Goal: Task Accomplishment & Management: Use online tool/utility

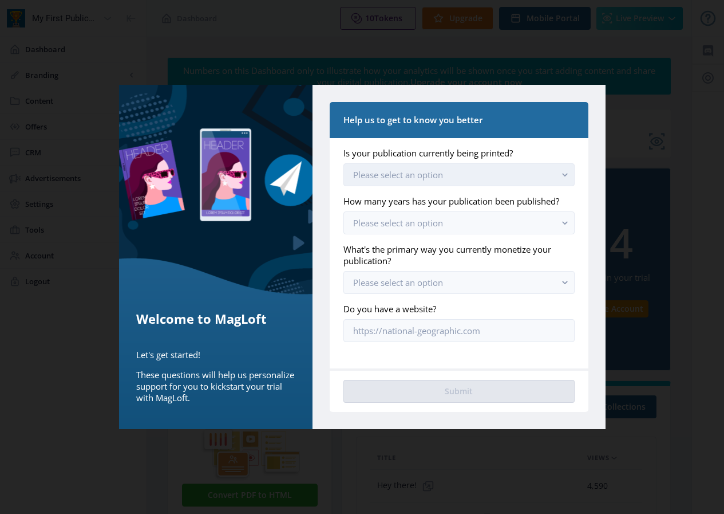
click at [448, 175] on button "Please select an option" at bounding box center [459, 174] width 231 height 23
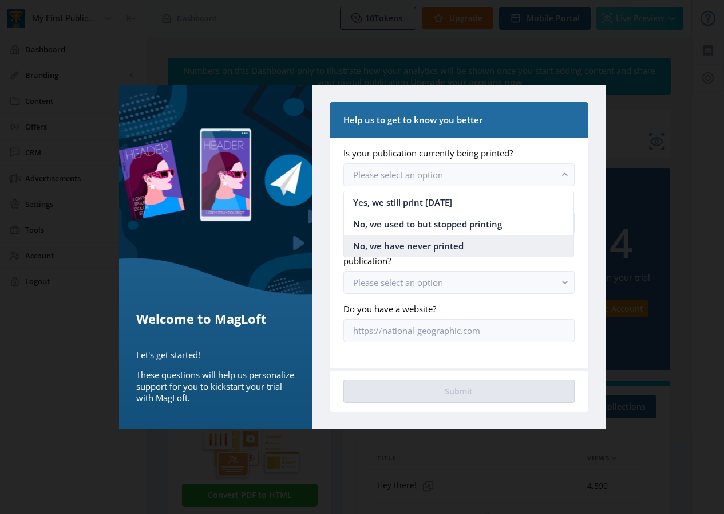
click at [460, 242] on span "No, we have never printed" at bounding box center [408, 246] width 111 height 14
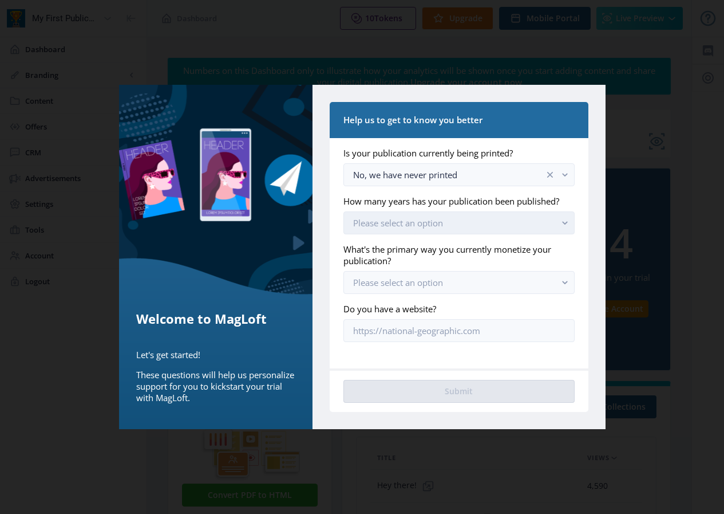
click at [468, 228] on button "Please select an option" at bounding box center [459, 222] width 231 height 23
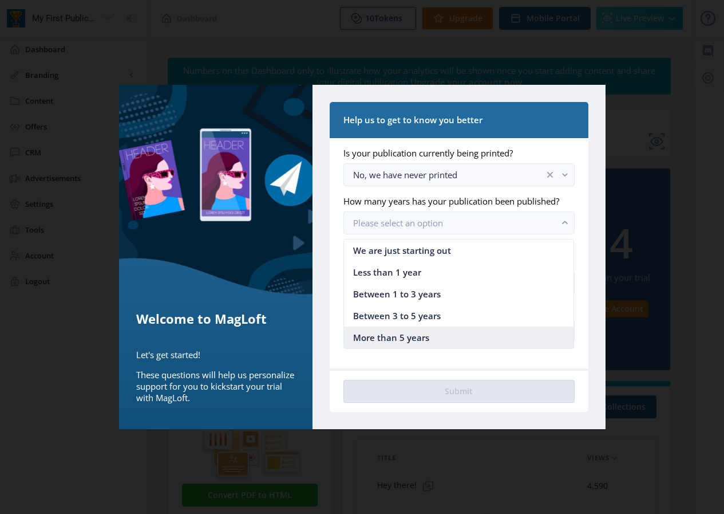
click at [472, 334] on nb-option "More than 5 years" at bounding box center [459, 337] width 230 height 22
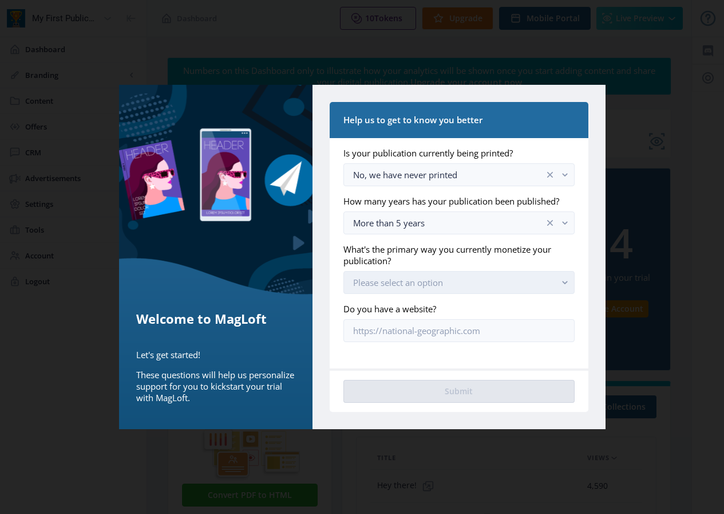
click at [487, 289] on button "Please select an option" at bounding box center [459, 282] width 231 height 23
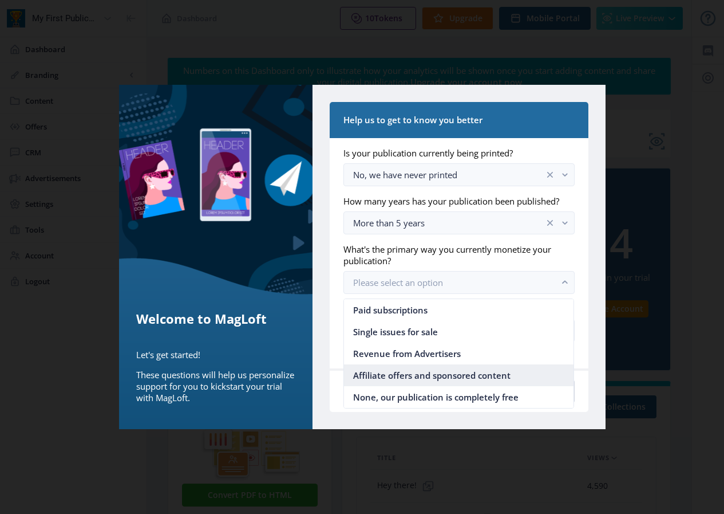
click at [482, 377] on span "Affiliate offers and sponsored content" at bounding box center [431, 375] width 157 height 14
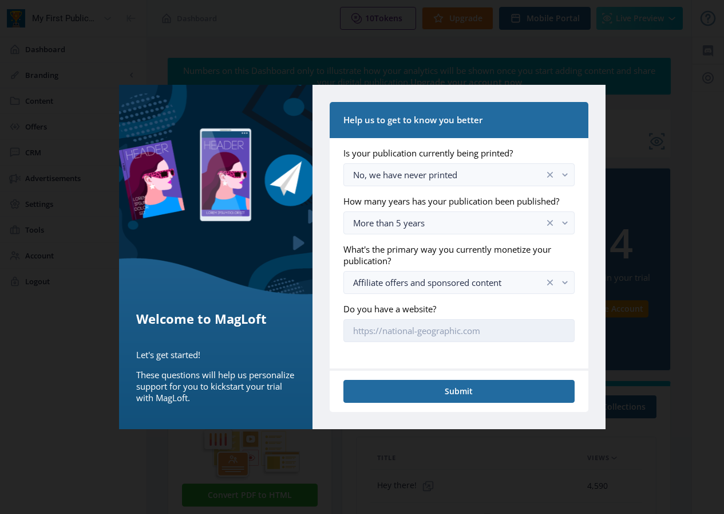
click at [478, 337] on input "Do you have a website?" at bounding box center [459, 330] width 231 height 23
paste input "[URL][DOMAIN_NAME]"
type input "[URL][DOMAIN_NAME]"
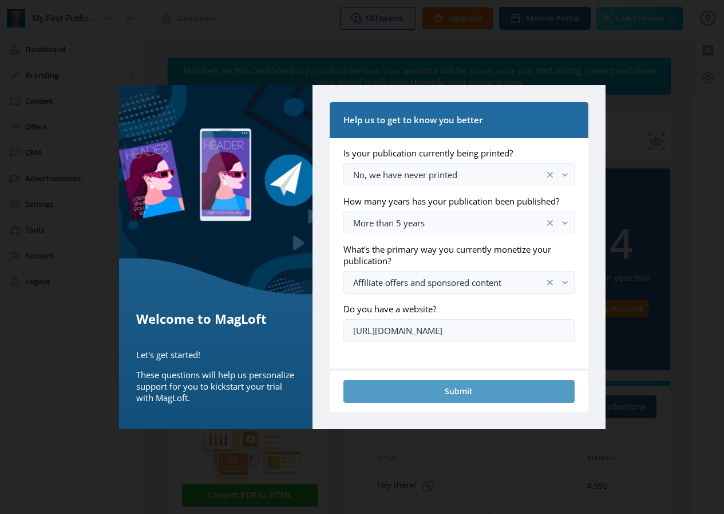
click at [469, 381] on nb-card-footer "Submit" at bounding box center [459, 390] width 258 height 44
click at [469, 381] on button "Submit" at bounding box center [459, 391] width 231 height 23
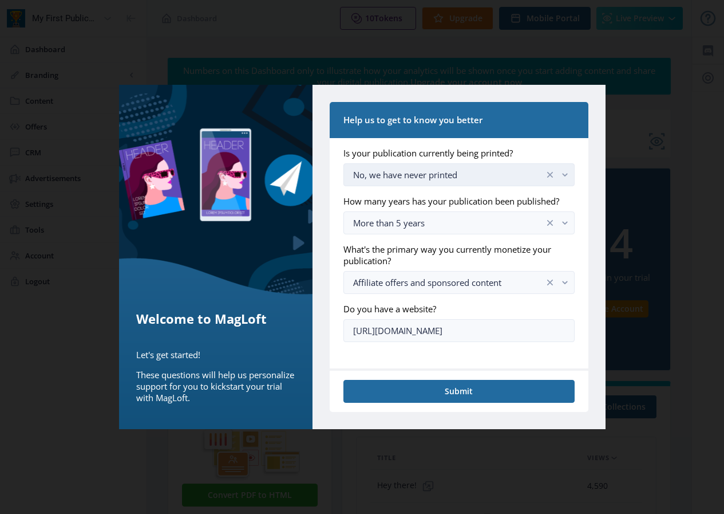
click at [489, 183] on button "No, we have never printed" at bounding box center [459, 174] width 231 height 23
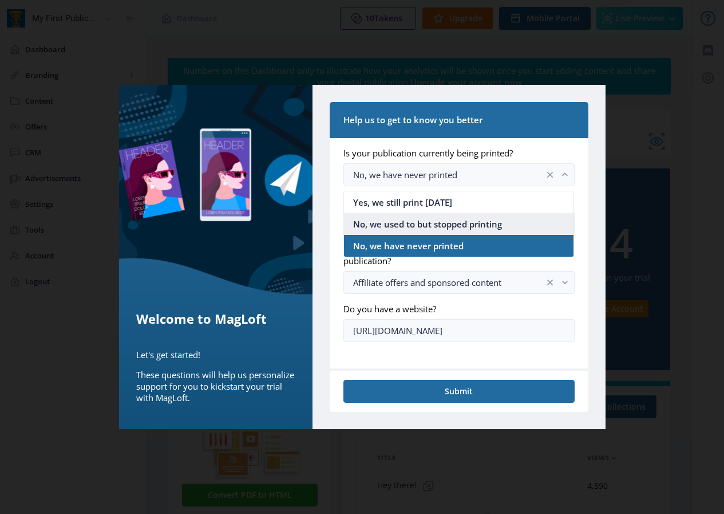
click at [491, 218] on span "No, we used to but stopped printing" at bounding box center [427, 224] width 149 height 14
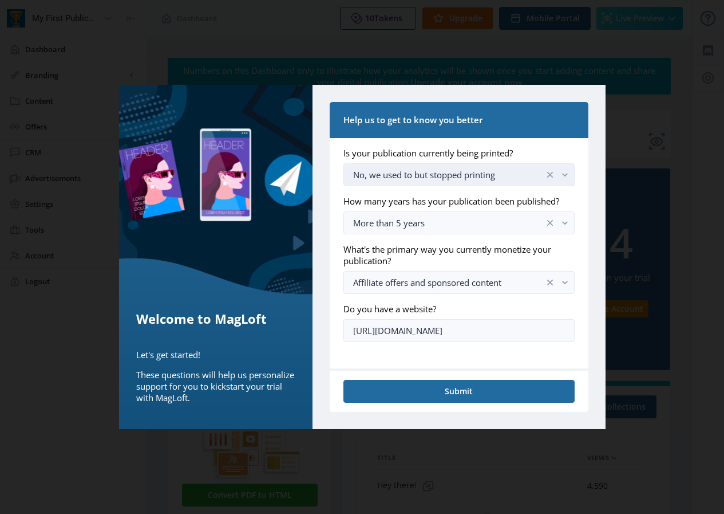
click at [505, 172] on div "No, we used to but stopped printing" at bounding box center [448, 175] width 191 height 14
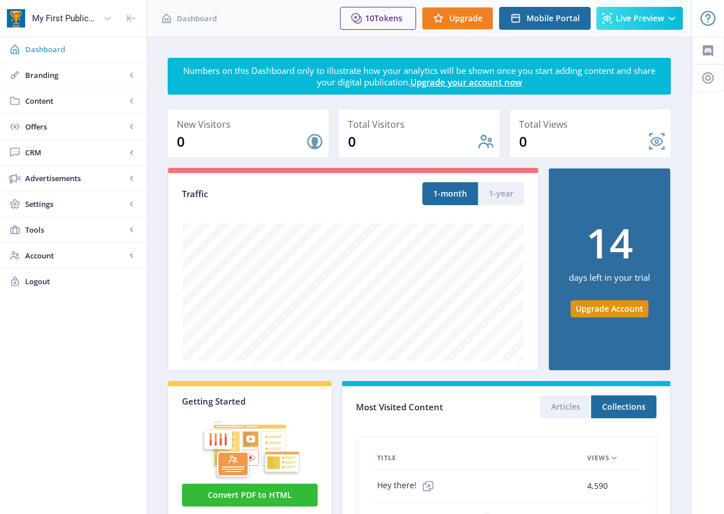
click at [57, 49] on span "Dashboard" at bounding box center [81, 49] width 112 height 11
click at [74, 104] on span "Content" at bounding box center [75, 100] width 101 height 11
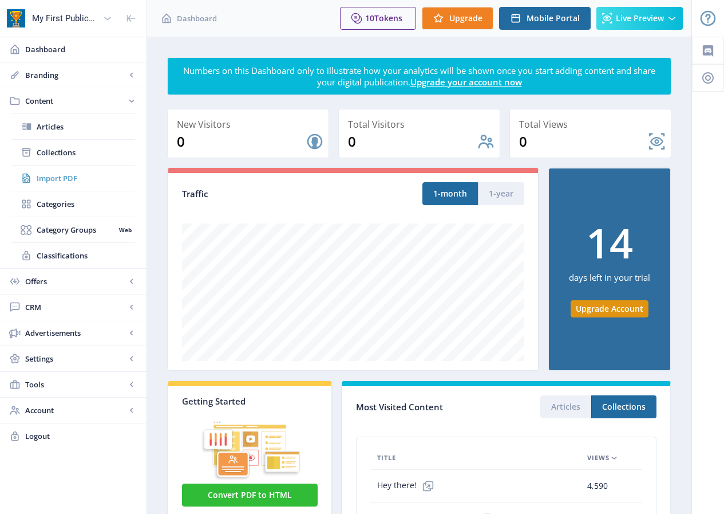
click at [81, 176] on span "Import PDF" at bounding box center [86, 177] width 98 height 11
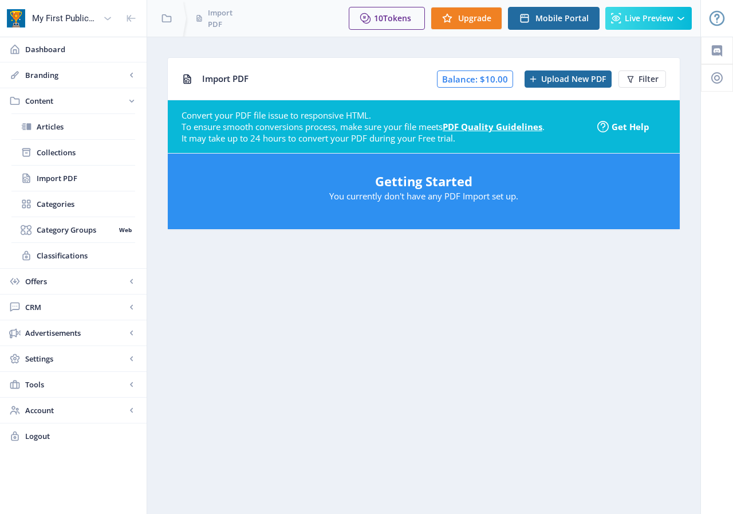
click at [484, 201] on p "You currently don't have any PDF Import set up." at bounding box center [423, 195] width 489 height 11
click at [234, 75] on span "Import PDF" at bounding box center [225, 78] width 46 height 11
click at [561, 81] on span "Upload New PDF" at bounding box center [573, 78] width 65 height 9
click at [577, 75] on span "Upload New PDF" at bounding box center [573, 78] width 65 height 9
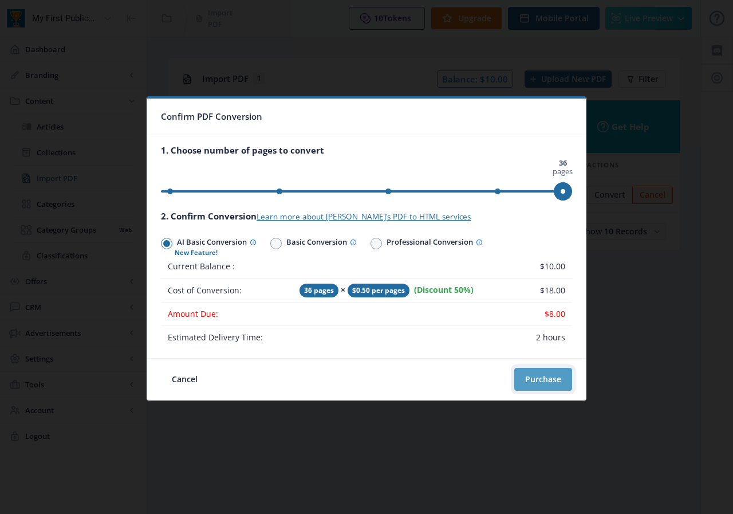
click at [540, 373] on button "Purchase" at bounding box center [543, 379] width 58 height 23
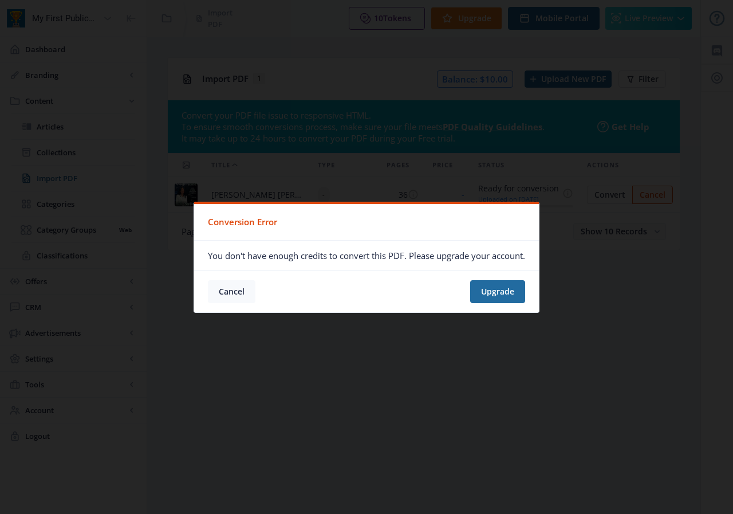
click at [232, 291] on button "Cancel" at bounding box center [232, 291] width 48 height 23
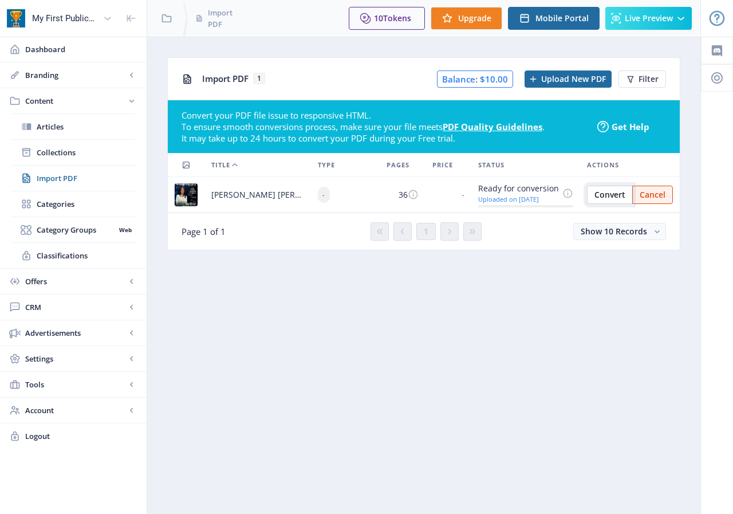
click at [606, 198] on span "Convert" at bounding box center [609, 194] width 31 height 9
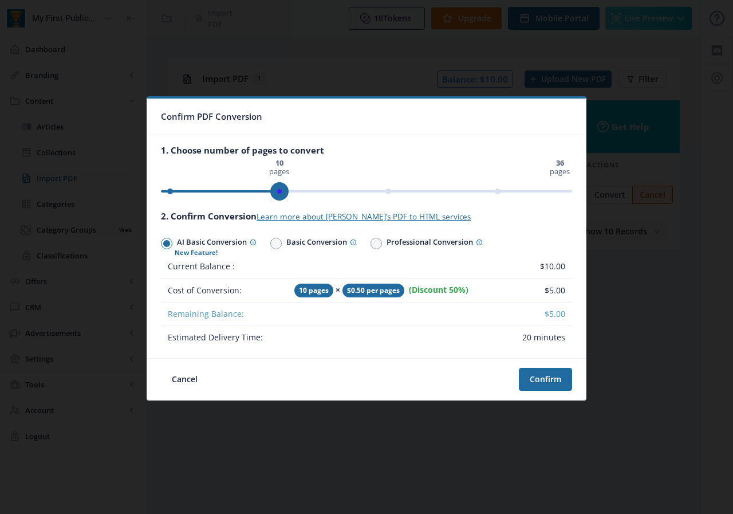
drag, startPoint x: 558, startPoint y: 190, endPoint x: 277, endPoint y: 193, distance: 281.2
click at [277, 193] on span "ngx-slider" at bounding box center [279, 191] width 18 height 18
click at [550, 372] on button "Confirm" at bounding box center [545, 379] width 53 height 23
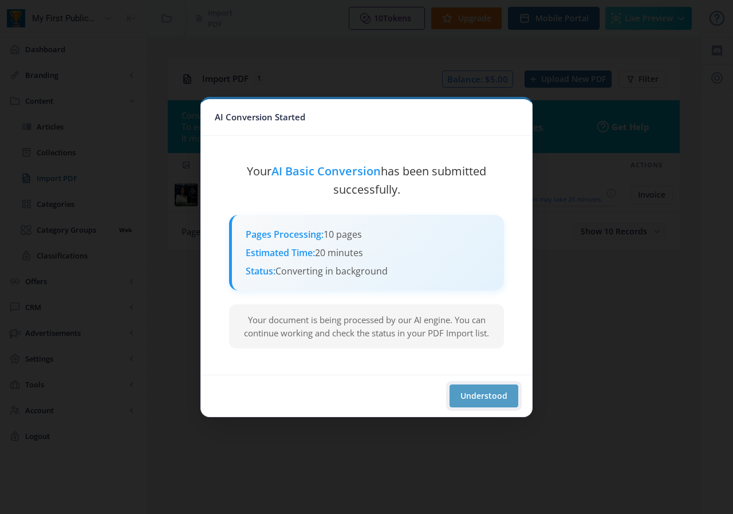
click at [478, 392] on button "Understood" at bounding box center [484, 395] width 69 height 23
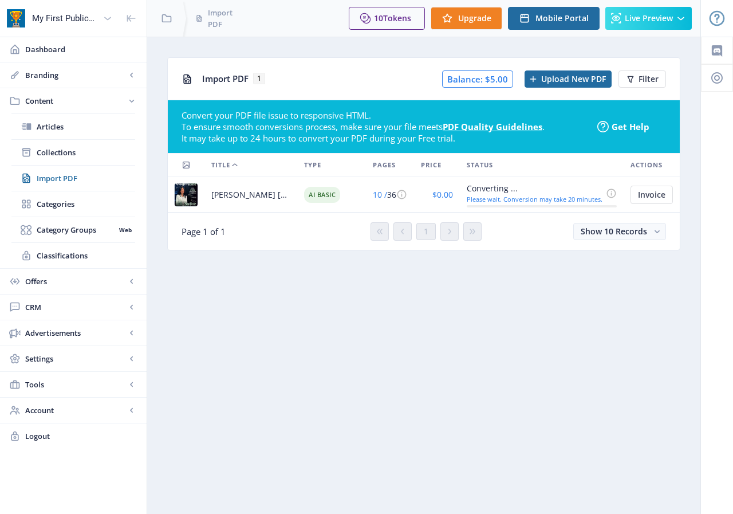
click at [268, 195] on span "[PERSON_NAME] [PERSON_NAME] - 5 Most Inspiring Women Leaders in Healthcare from…" at bounding box center [250, 195] width 79 height 14
click at [651, 190] on span "Invoice" at bounding box center [651, 194] width 27 height 9
click at [252, 191] on span "[PERSON_NAME] [PERSON_NAME] - 5 Most Inspiring Women Leaders in Healthcare from…" at bounding box center [250, 195] width 79 height 14
